Goal: Transaction & Acquisition: Book appointment/travel/reservation

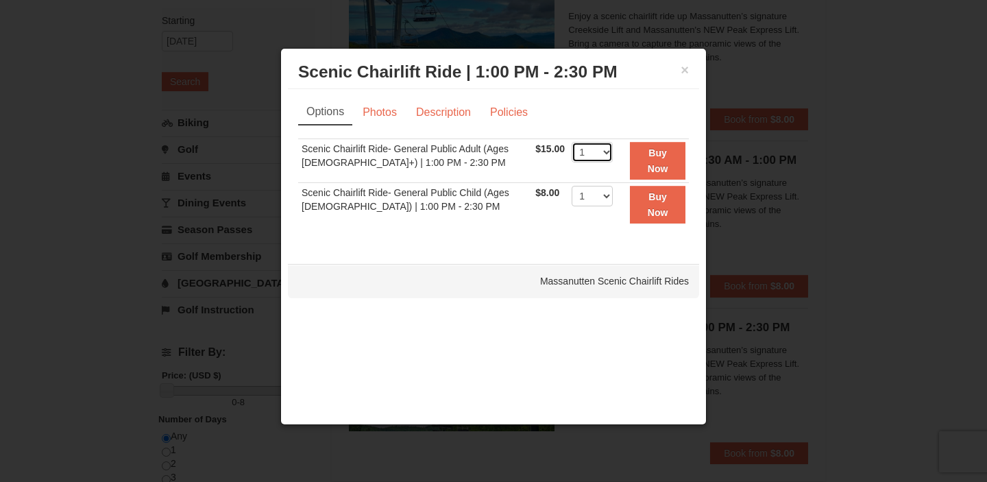
click at [593, 149] on select "1 2 3 4 5 6 7 8 9 10 11 12 13 14 15 16 17 18 19 20 21 22" at bounding box center [591, 152] width 41 height 21
select select "2"
click at [392, 114] on link "Photos" at bounding box center [380, 112] width 52 height 26
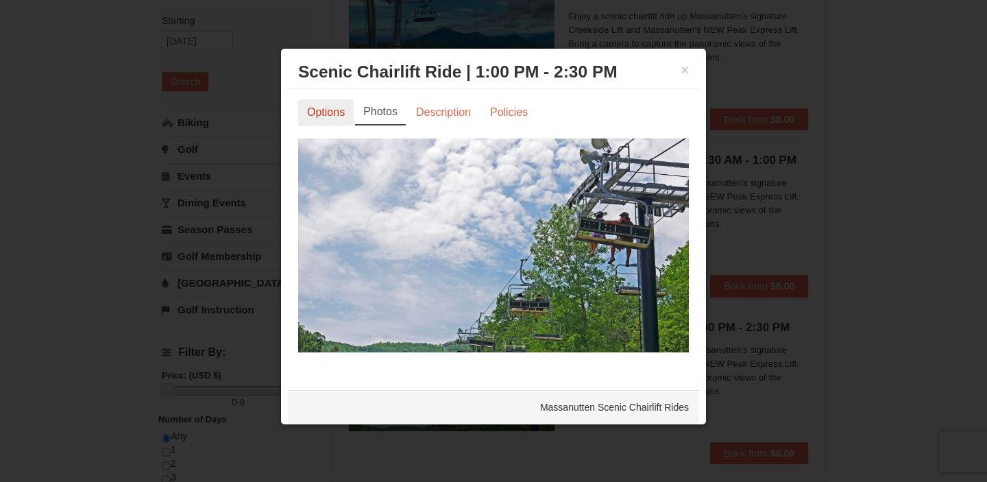
click at [336, 112] on link "Options" at bounding box center [326, 112] width 56 height 26
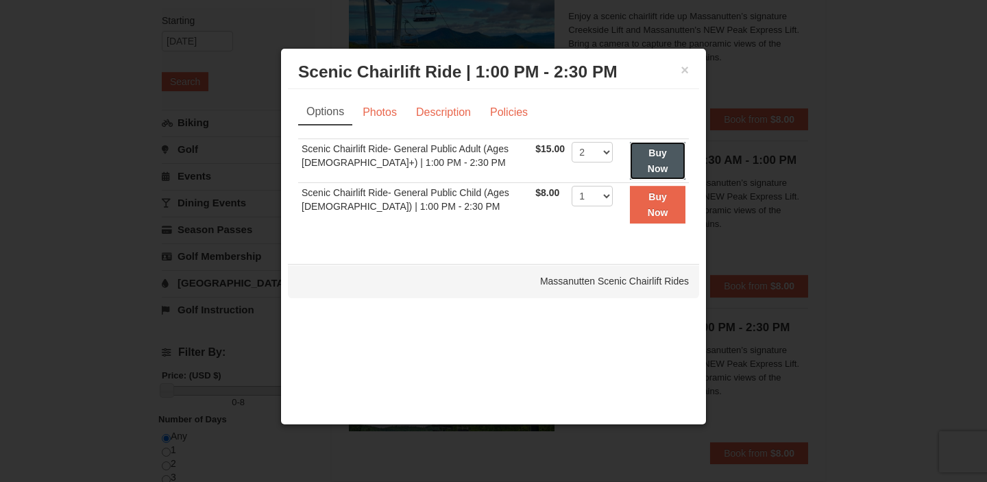
click at [648, 156] on strong "Buy Now" at bounding box center [658, 160] width 21 height 26
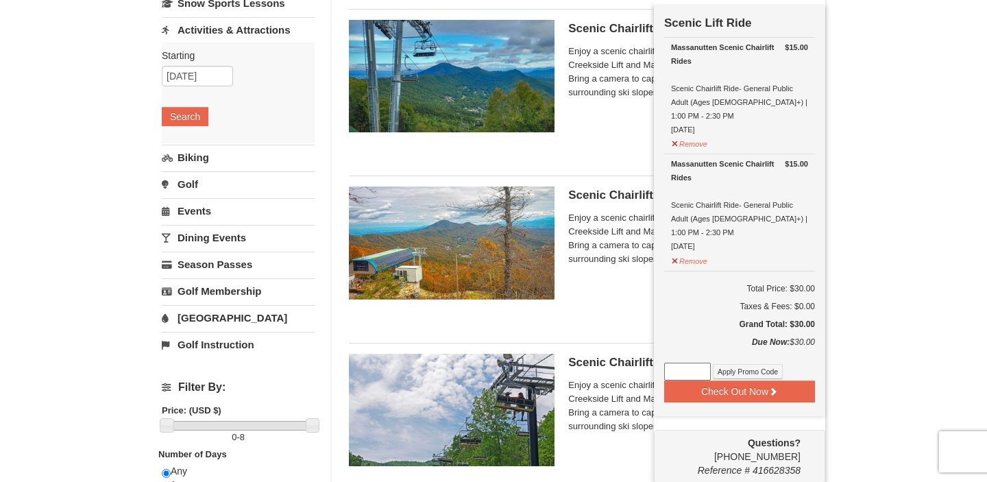
scroll to position [130, 0]
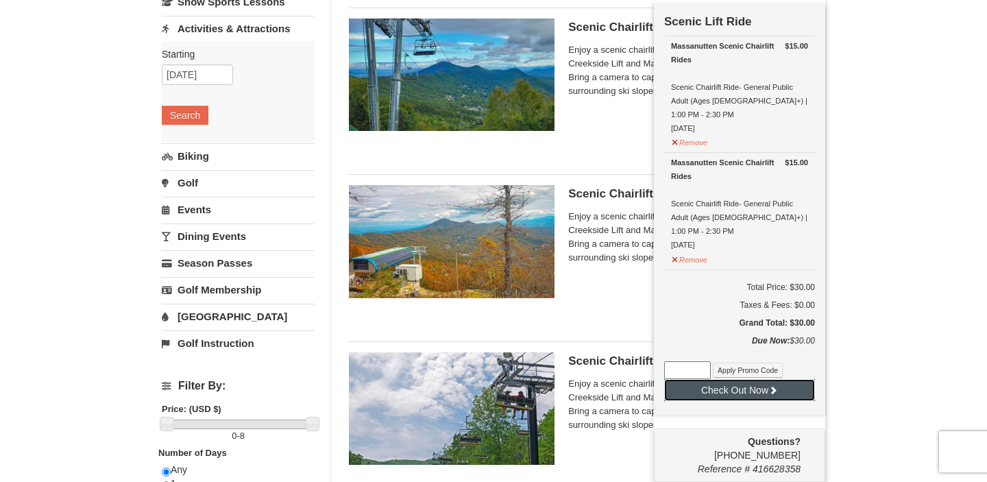
click at [750, 379] on button "Check Out Now" at bounding box center [739, 390] width 151 height 22
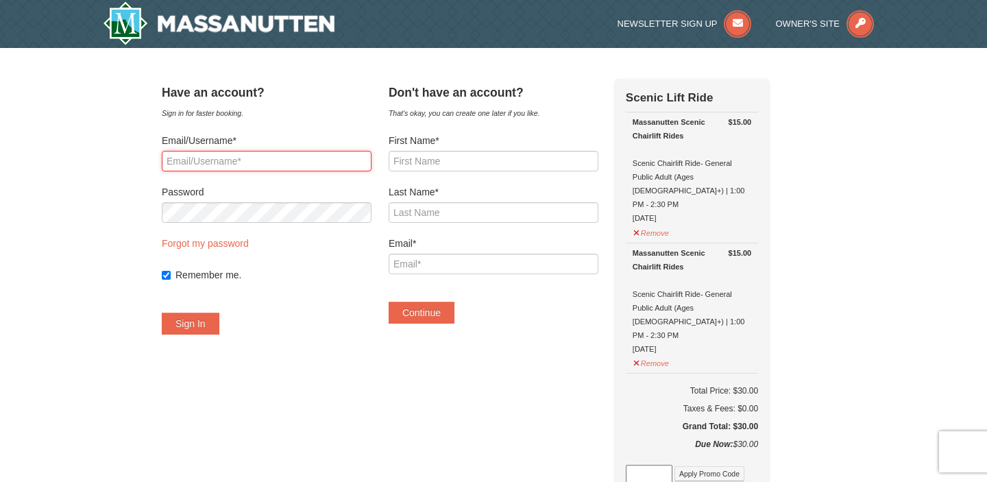
click at [334, 167] on input "Email/Username*" at bounding box center [267, 161] width 210 height 21
click at [249, 161] on input "Rajaabelhaouari@gmail.com" at bounding box center [267, 161] width 210 height 21
type input "Rajaaxb7@gmail.com"
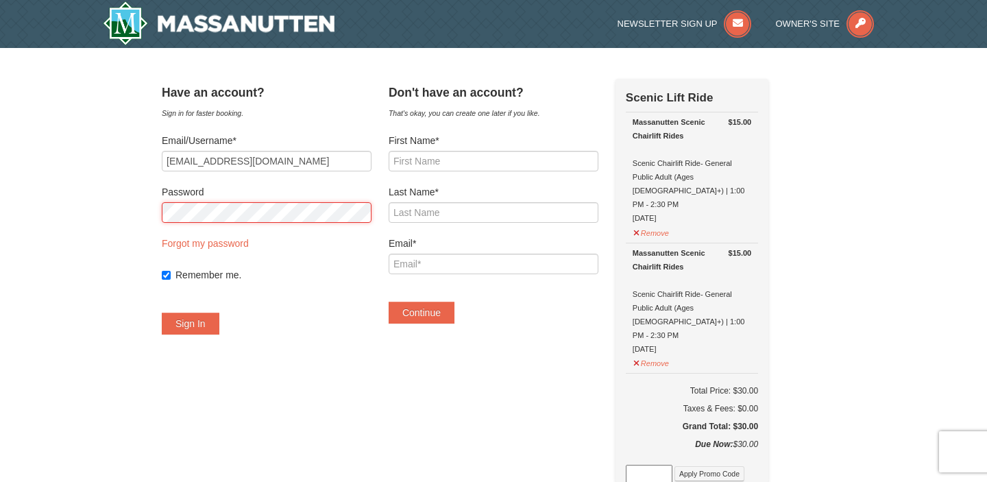
click at [162, 312] on button "Sign In" at bounding box center [191, 323] width 58 height 22
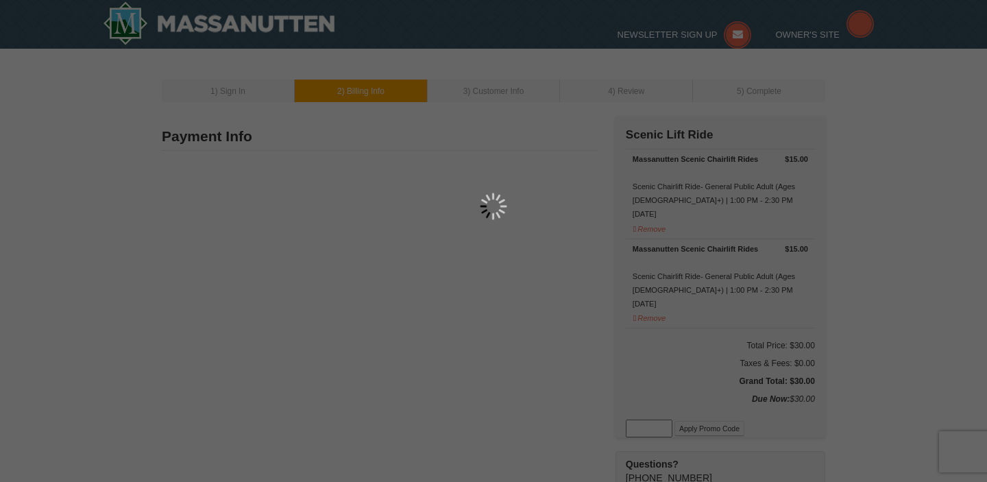
type input "65 Eastern Ave"
type input "Revere"
type input "02151"
type input "617"
type input "901"
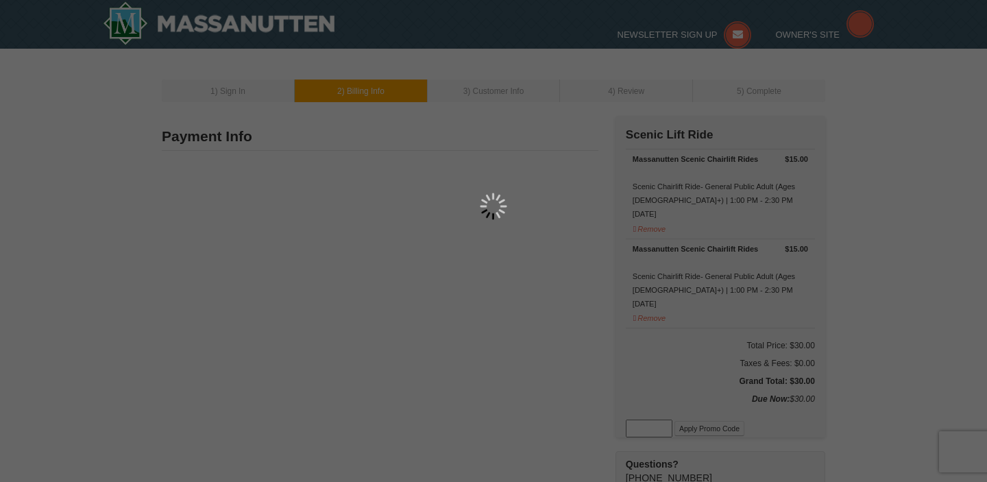
type input "5529"
type input "Rajaaxb7@gmail.com"
select select "MA"
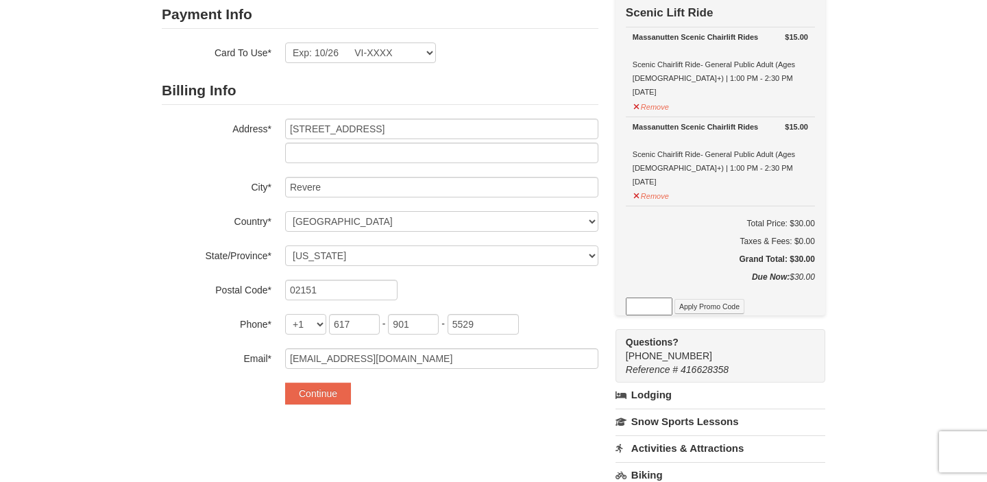
scroll to position [165, 0]
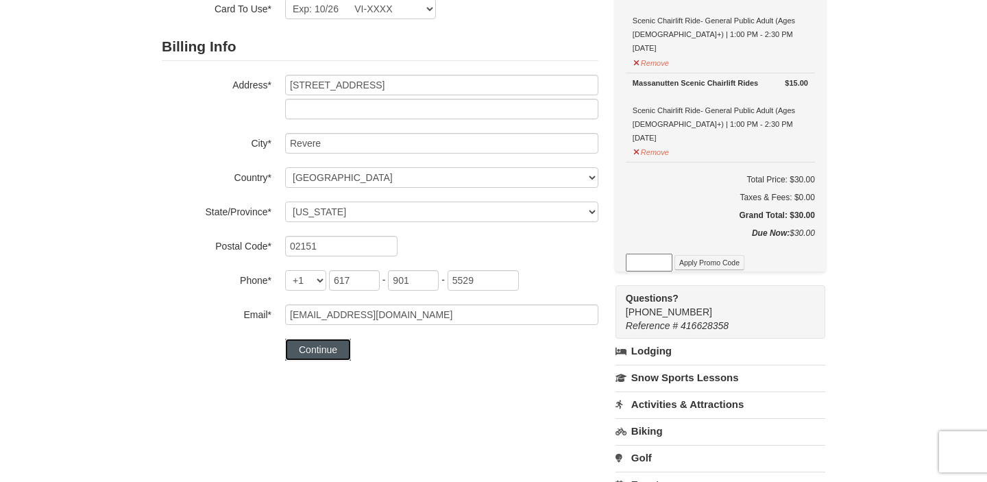
click at [337, 344] on button "Continue" at bounding box center [318, 349] width 66 height 22
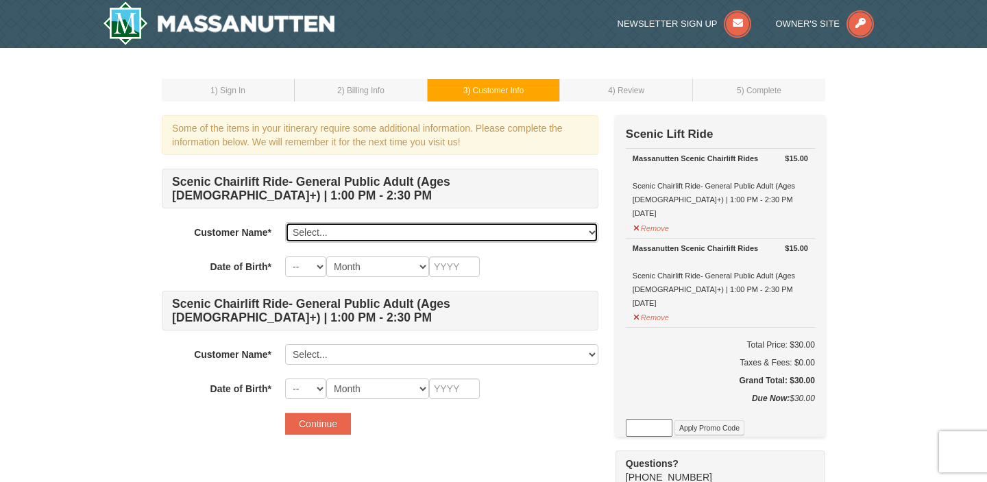
click at [349, 232] on select "Select... [PERSON_NAME] [PERSON_NAME] Add New..." at bounding box center [441, 232] width 313 height 21
select select "28370335"
select select "31"
select select "07"
type input "1999"
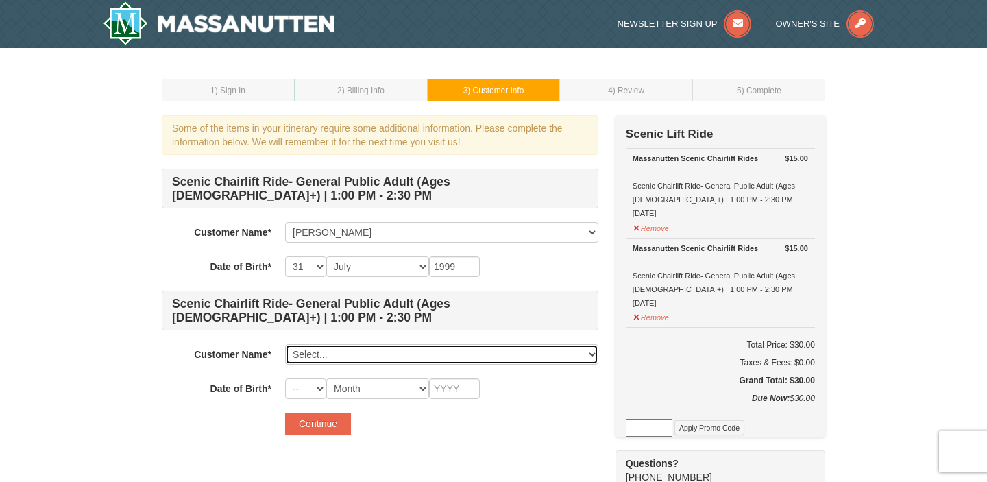
click at [303, 361] on select "Select... Rajaa Belhaouari Hamza Hamdi Add New..." at bounding box center [441, 354] width 313 height 21
select select "28370361"
select select "10"
select select "08"
type input "2000"
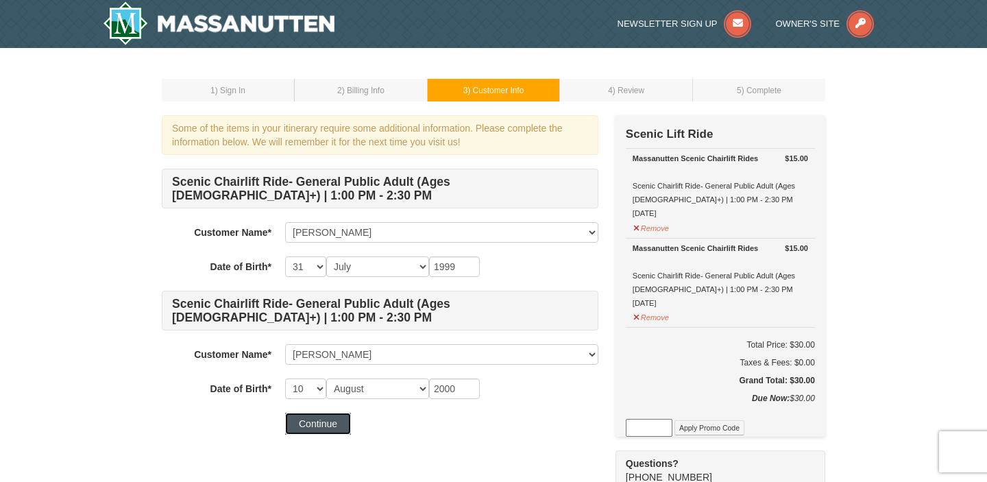
click at [319, 423] on button "Continue" at bounding box center [318, 424] width 66 height 22
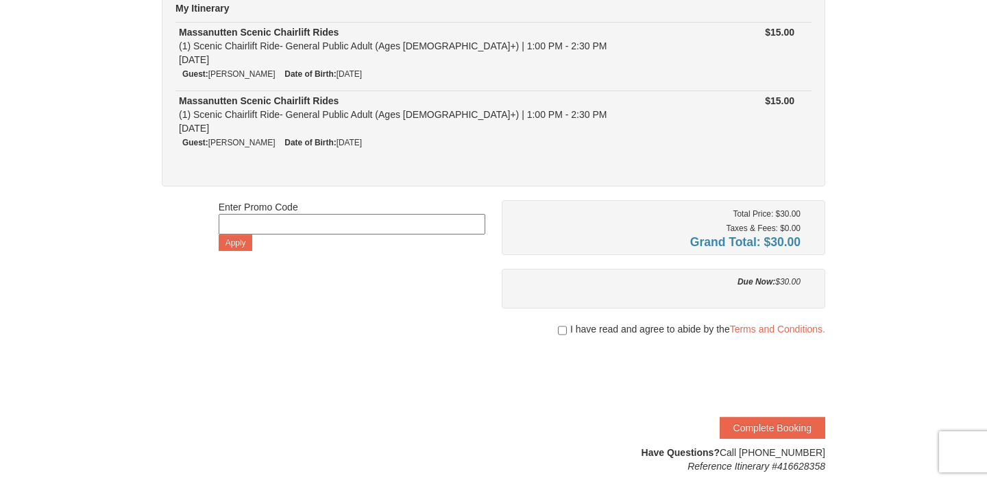
scroll to position [214, 0]
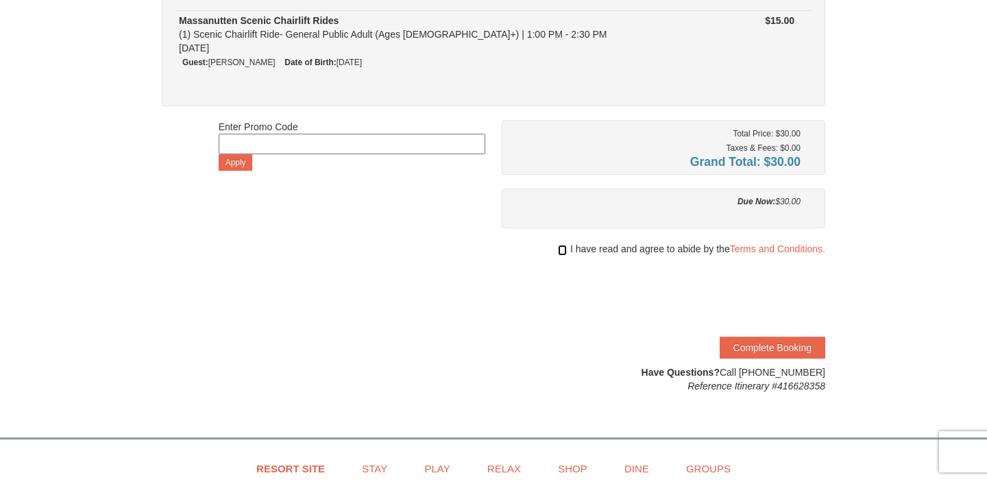
click at [558, 248] on input "checkbox" at bounding box center [562, 250] width 9 height 11
checkbox input "true"
click at [765, 338] on button "Complete Booking" at bounding box center [772, 347] width 106 height 22
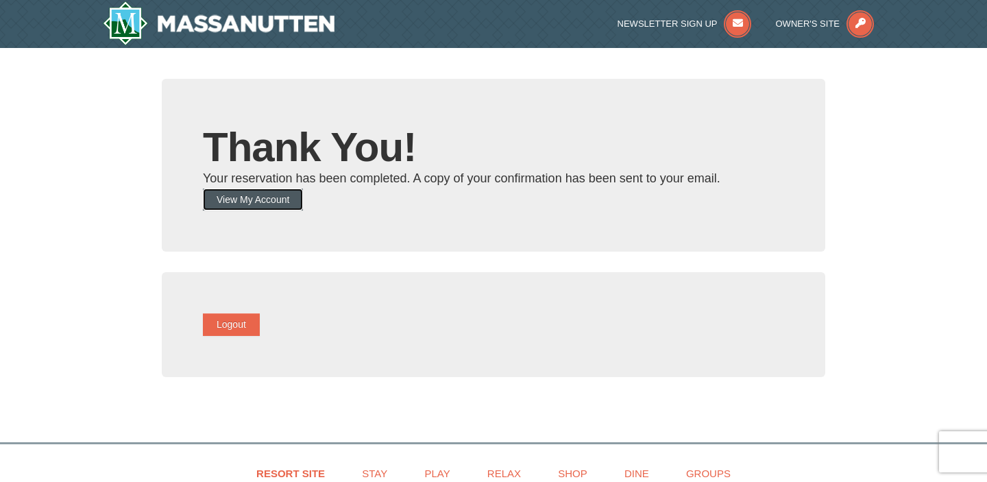
click at [282, 199] on button "View My Account" at bounding box center [253, 199] width 100 height 22
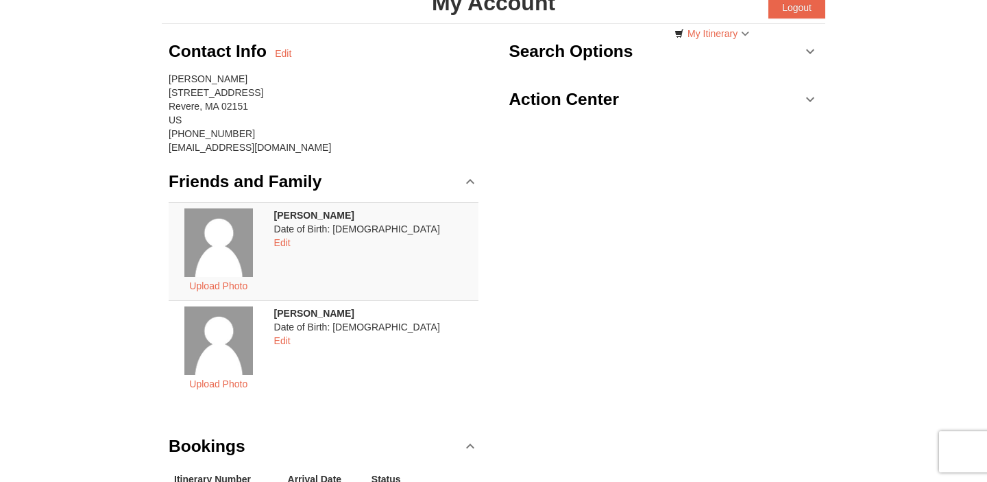
scroll to position [86, 0]
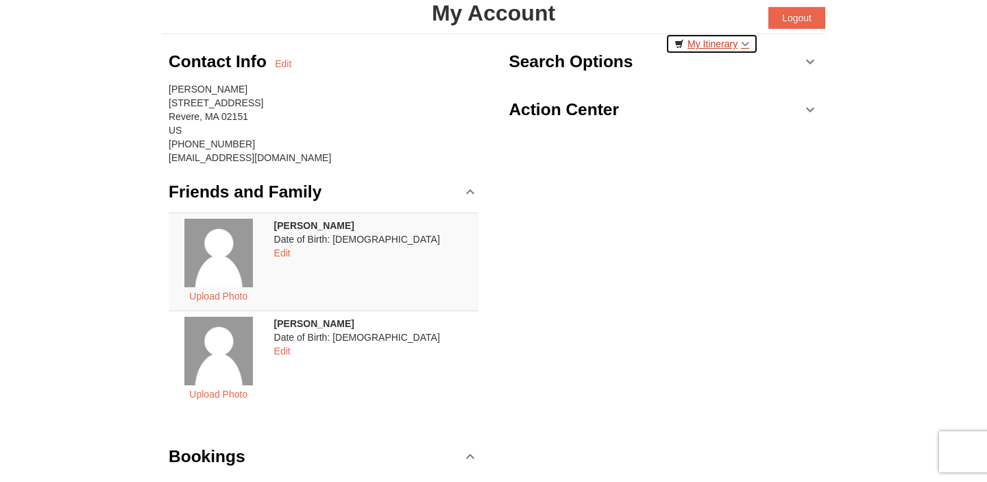
click at [731, 45] on link "My Itinerary" at bounding box center [711, 44] width 93 height 21
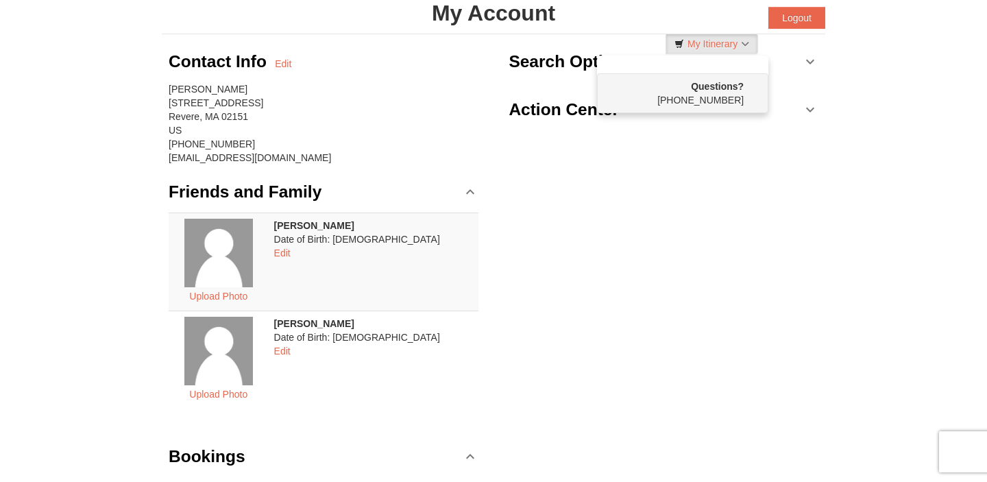
click at [730, 151] on div "Contact Info Edit [PERSON_NAME] [STREET_ADDRESS] [PHONE_NUMBER] [EMAIL_ADDRESS]…" at bounding box center [493, 306] width 663 height 545
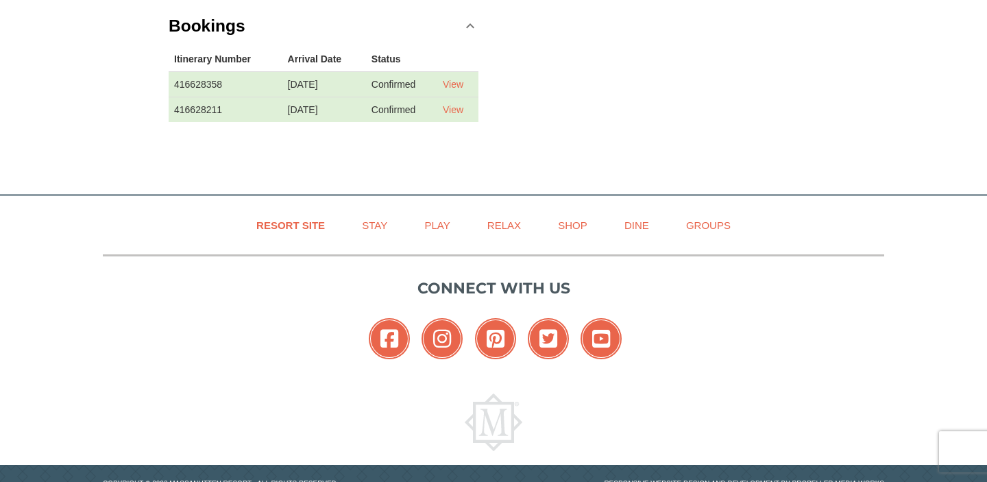
scroll to position [515, 0]
